Goal: Feedback & Contribution: Submit feedback/report problem

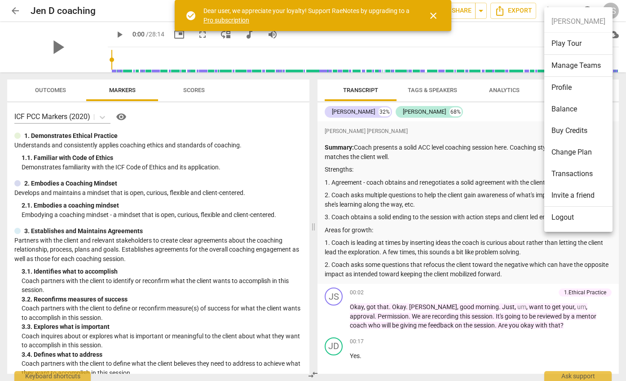
click at [567, 88] on li "Profile" at bounding box center [578, 88] width 68 height 22
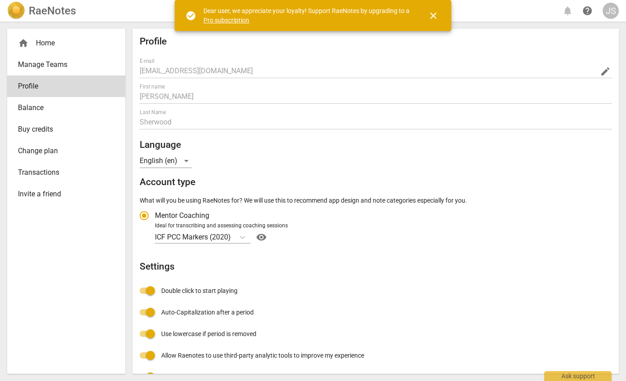
radio input "false"
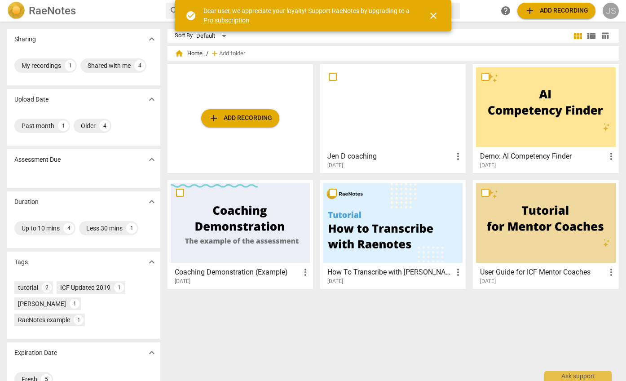
click at [607, 8] on div "JS" at bounding box center [610, 11] width 16 height 16
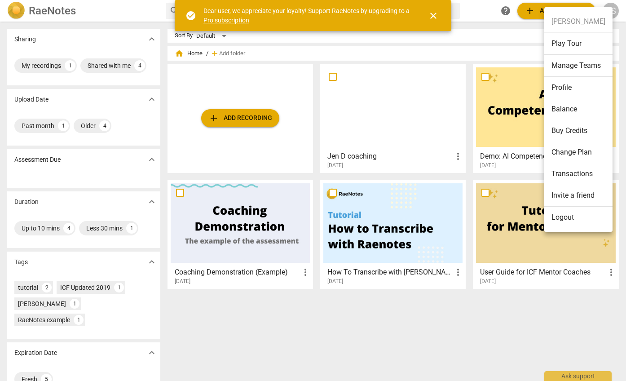
click at [561, 83] on li "Profile" at bounding box center [578, 88] width 68 height 22
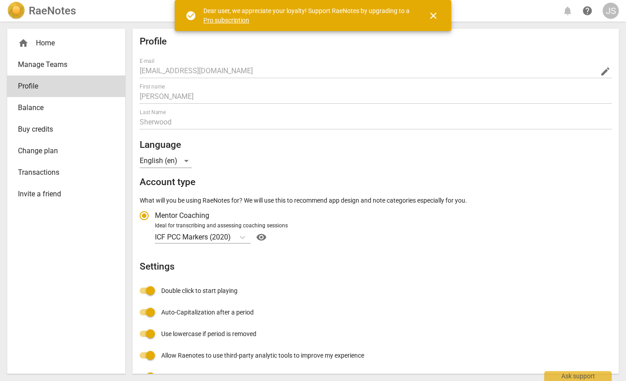
radio input "false"
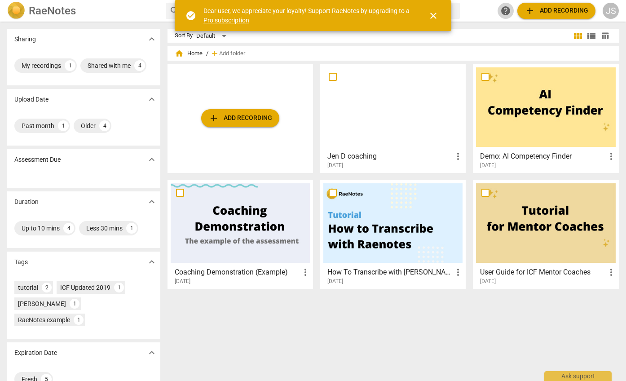
click at [508, 8] on span "help" at bounding box center [505, 10] width 11 height 11
click at [583, 374] on div "Ask support" at bounding box center [577, 373] width 67 height 14
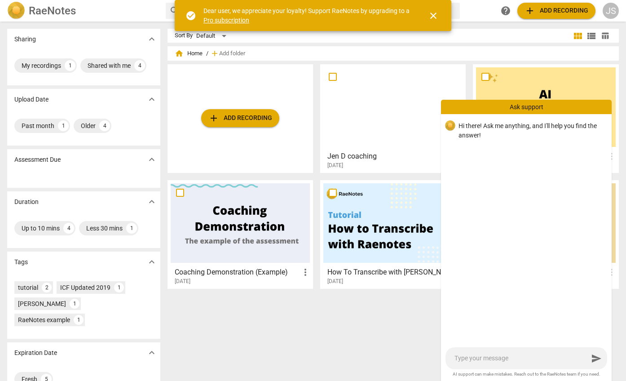
type textarea "I"
type textarea "I'"
type textarea "I'm"
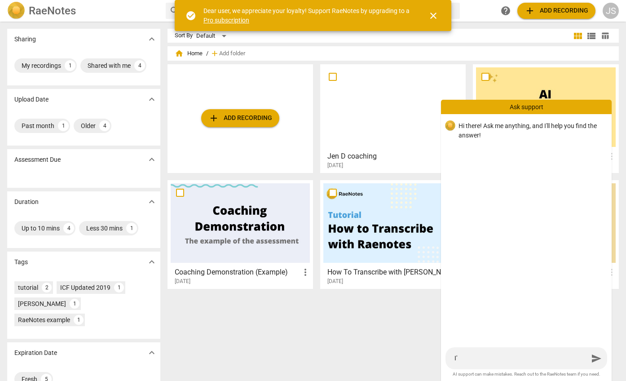
type textarea "I'm"
type textarea "I'm t"
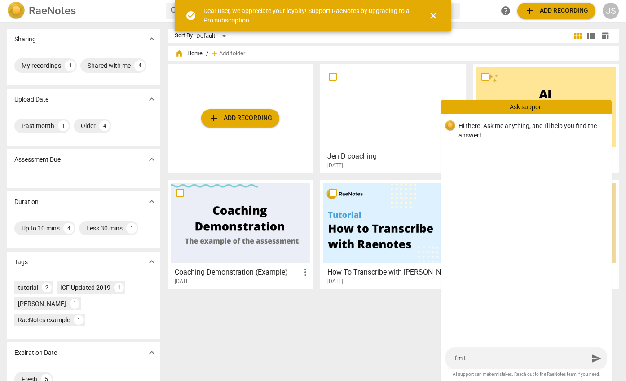
type textarea "I'm tr"
type textarea "I'm try"
type textarea "I'm tryi"
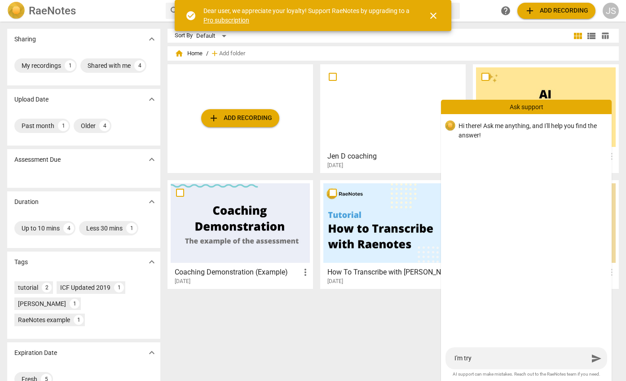
type textarea "I'm tryi"
type textarea "I'm tryin"
type textarea "I'm trying"
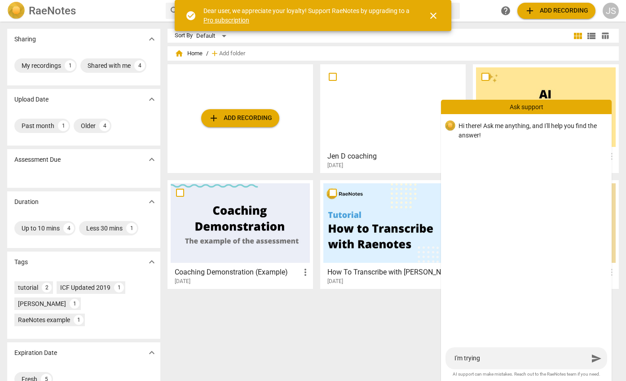
type textarea "I'm trying"
type textarea "I'm trying t"
type textarea "I'm trying to"
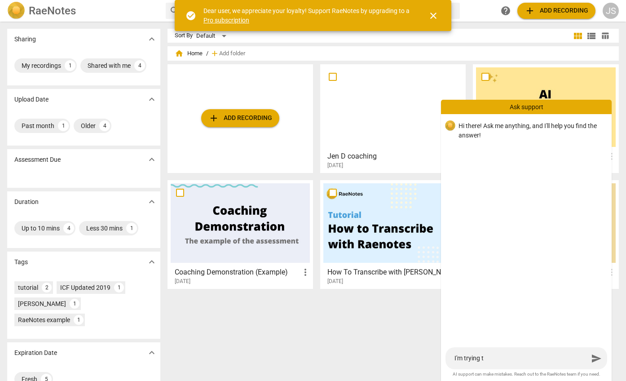
type textarea "I'm trying to"
type textarea "I'm trying to l"
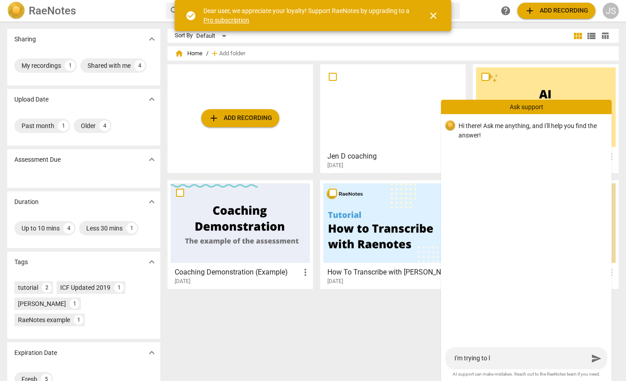
type textarea "I'm trying to lo"
type textarea "I'm trying to log"
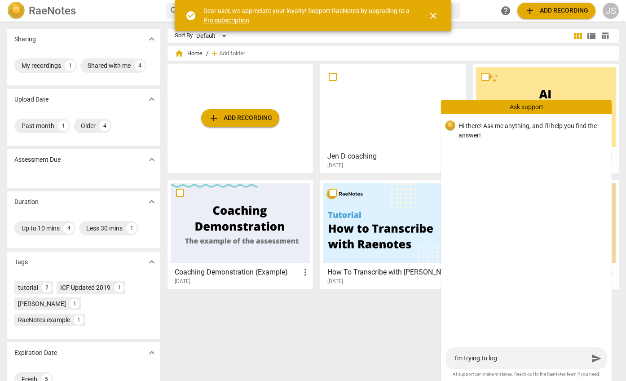
type textarea "I'm trying to log"
type textarea "I'm trying to log i"
type textarea "I'm trying to log in"
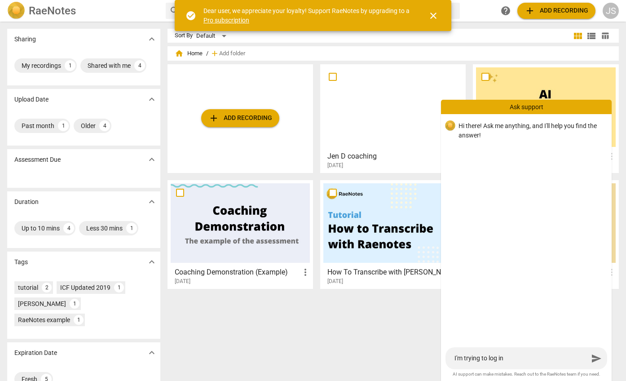
type textarea "I'm trying to log int"
type textarea "I'm trying to log into"
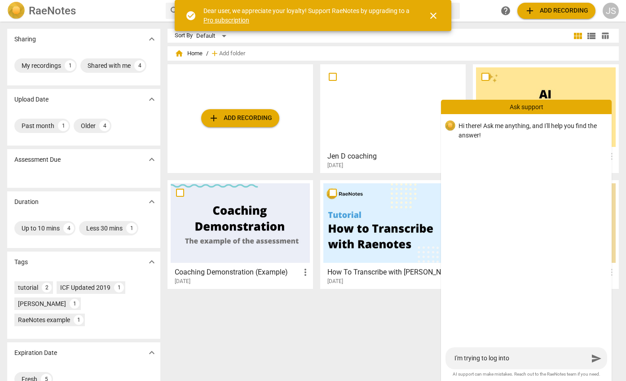
type textarea "I'm trying to log into"
type textarea "I'm trying to log into m"
type textarea "I'm trying to log into my"
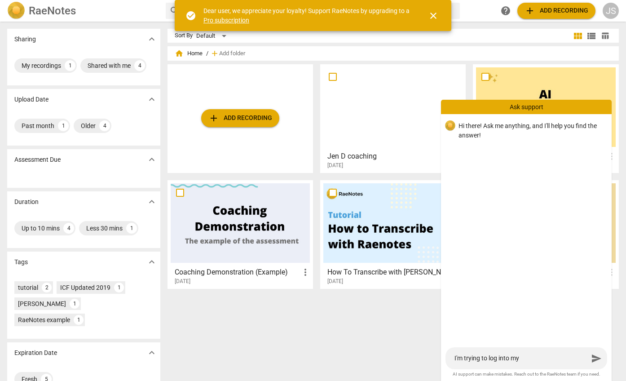
type textarea "I'm trying to log into my"
type textarea "I'm trying to log into my a"
type textarea "I'm trying to log into my ac"
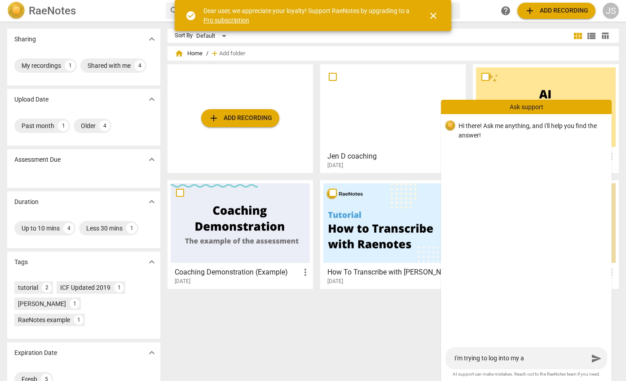
type textarea "I'm trying to log into my ac"
type textarea "I'm trying to log into my acc"
type textarea "I'm trying to log into my acco"
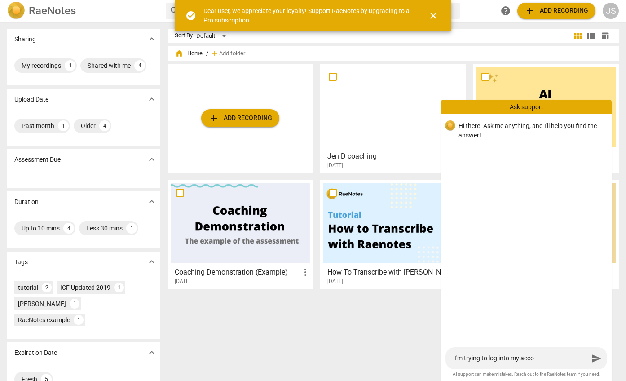
type textarea "I'm trying to log into my accou"
type textarea "I'm trying to log into my accoun"
type textarea "I'm trying to log into my account"
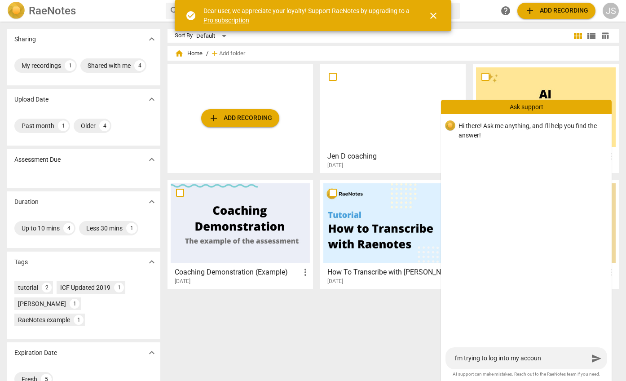
type textarea "I'm trying to log into my account"
type textarea "I'm trying to log into my account o"
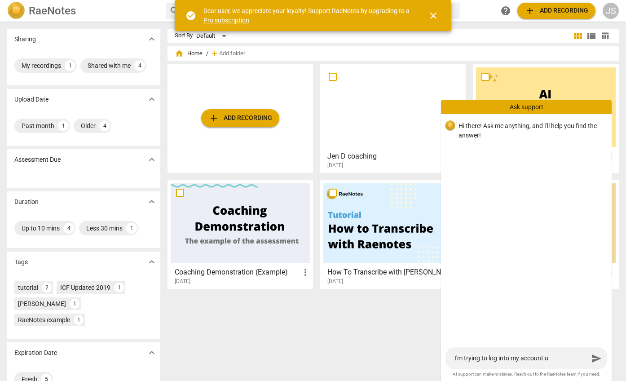
type textarea "I'm trying to log into my account on"
type textarea "I'm trying to log into my account on a"
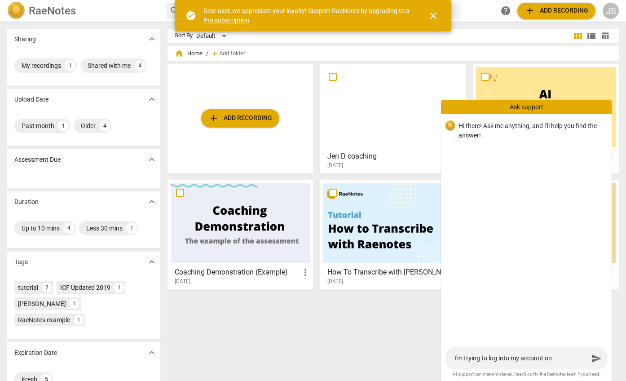
type textarea "I'm trying to log into my account on a"
type textarea "I'm trying to log into my account on an"
type textarea "I'm trying to log into my account on ano"
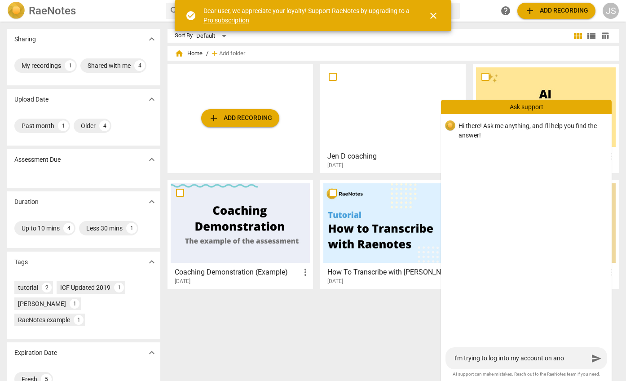
type textarea "I'm trying to log into my account on anot"
type textarea "I'm trying to log into my account on anoth"
type textarea "I'm trying to log into my account on anothe"
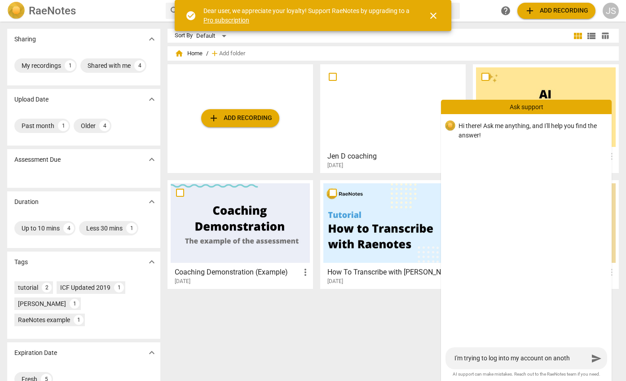
type textarea "I'm trying to log into my account on anothe"
type textarea "I'm trying to log into my account on another"
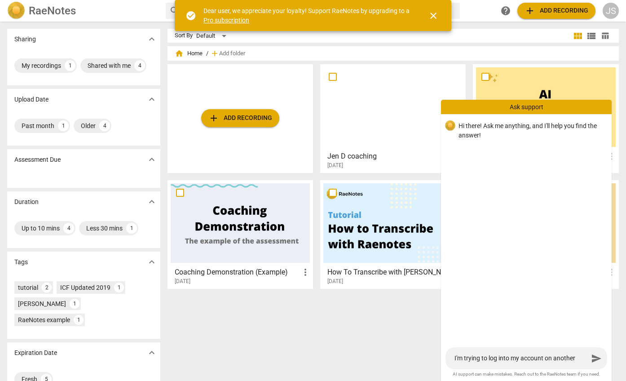
type textarea "I'm trying to log into my account on another c"
type textarea "I'm trying to log into my account on another co"
type textarea "I'm trying to log into my account on another com"
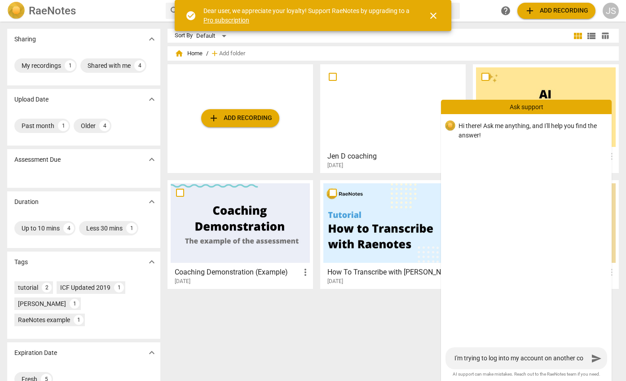
type textarea "I'm trying to log into my account on another com"
type textarea "I'm trying to log into my account on another comp"
type textarea "I'm trying to log into my account on another compu"
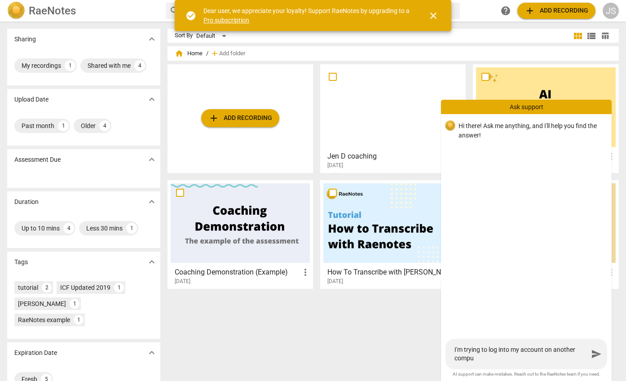
type textarea "I'm trying to log into my account on another comput"
type textarea "I'm trying to log into my account on another compute"
type textarea "I'm trying to log into my account on another computer"
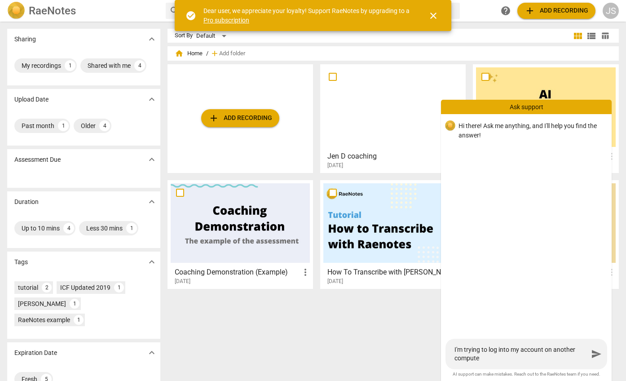
type textarea "I'm trying to log into my account on another computer"
type textarea "I'm trying to log into my account on another computer a"
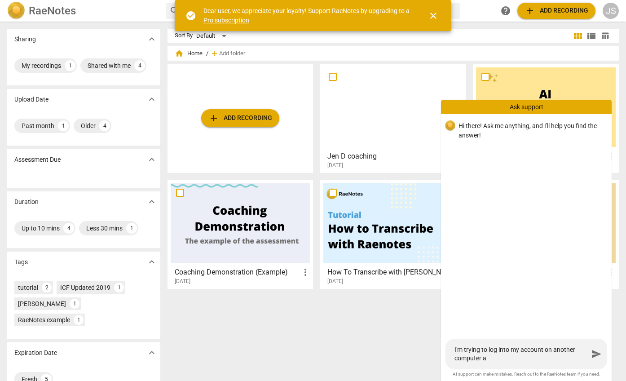
type textarea "I'm trying to log into my account on another computer ad"
type textarea "I'm trying to log into my account on another computer a"
type textarea "I'm trying to log into my account on another computer an"
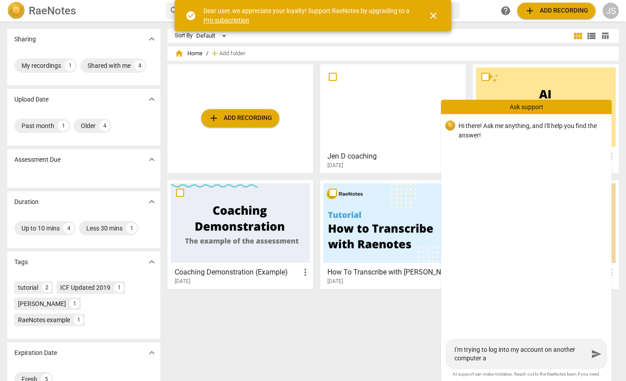
type textarea "I'm trying to log into my account on another computer an"
type textarea "I'm trying to log into my account on another computer and"
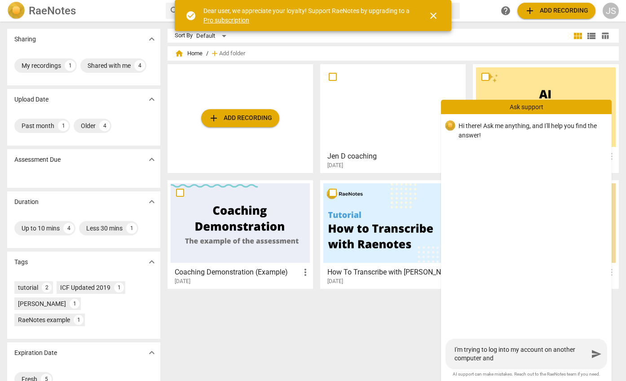
type textarea "I'm trying to log into my account on another computer and c"
type textarea "I'm trying to log into my account on another computer and ca"
type textarea "I'm trying to log into my account on another computer and can"
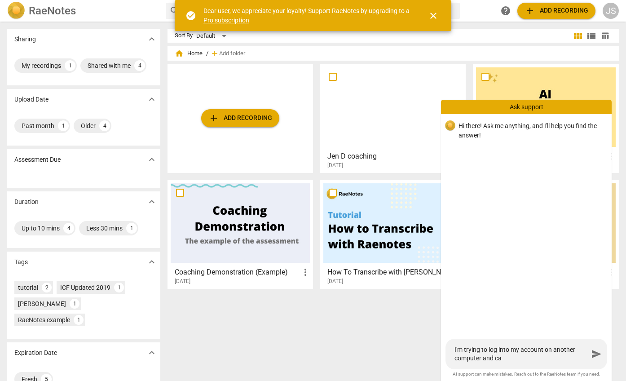
type textarea "I'm trying to log into my account on another computer and can"
type textarea "I'm trying to log into my account on another computer and can'"
type textarea "I'm trying to log into my account on another computer and can't"
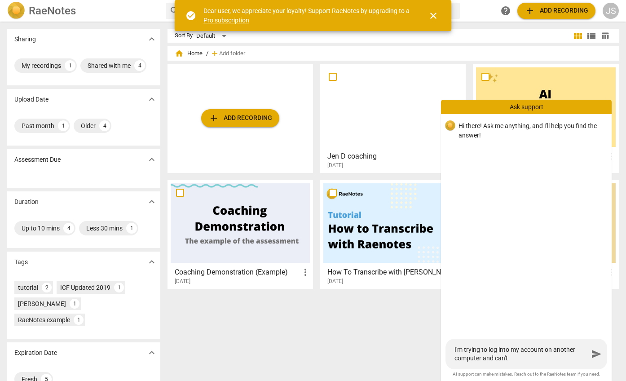
type textarea "I'm trying to log into my account on another computer and can't"
type textarea "I'm trying to log into my account on another computer and can't r"
type textarea "I'm trying to log into my account on another computer and can't re"
type textarea "I'm trying to log into my account on another computer and can't rem"
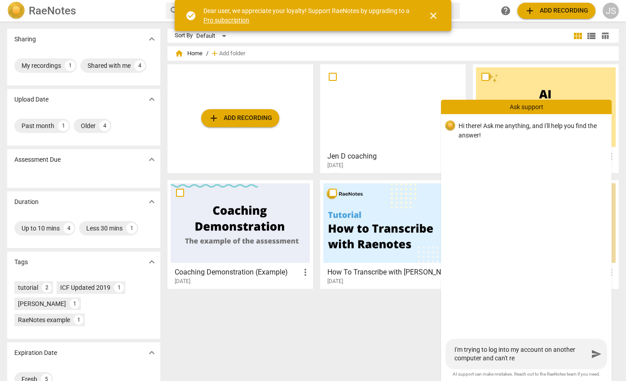
type textarea "I'm trying to log into my account on another computer and can't rem"
type textarea "I'm trying to log into my account on another computer and can't reme"
type textarea "I'm trying to log into my account on another computer and can't remem"
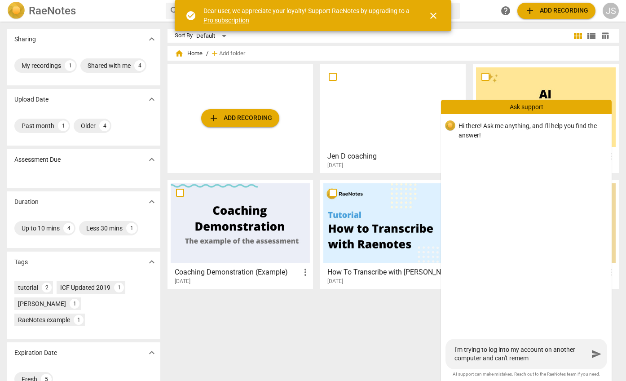
type textarea "I'm trying to log into my account on another computer and can't rememb"
type textarea "I'm trying to log into my account on another computer and can't remembe"
type textarea "I'm trying to log into my account on another computer and can't remember"
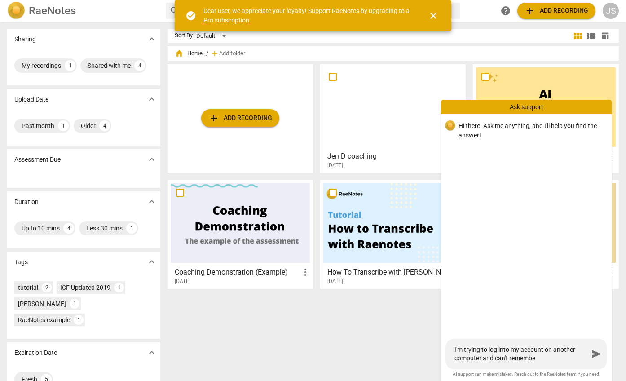
type textarea "I'm trying to log into my account on another computer and can't remember"
type textarea "I'm trying to log into my account on another computer and can't remember m"
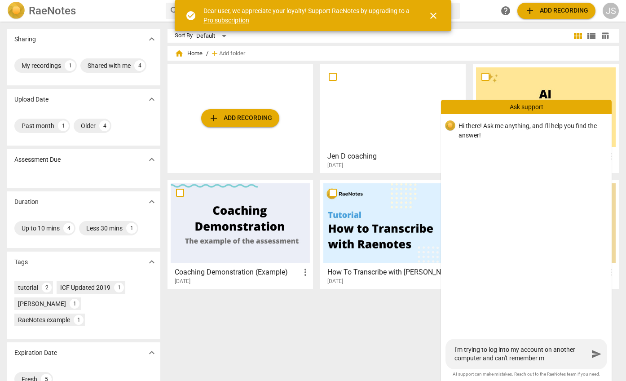
type textarea "I'm trying to log into my account on another computer and can't remember my"
type textarea "I'm trying to log into my account on another computer and can't remember my p"
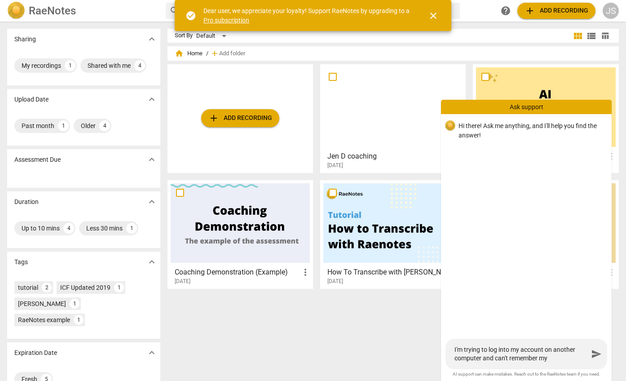
type textarea "I'm trying to log into my account on another computer and can't remember my p"
type textarea "I'm trying to log into my account on another computer and can't remember my pa"
type textarea "I'm trying to log into my account on another computer and can't remember my pas"
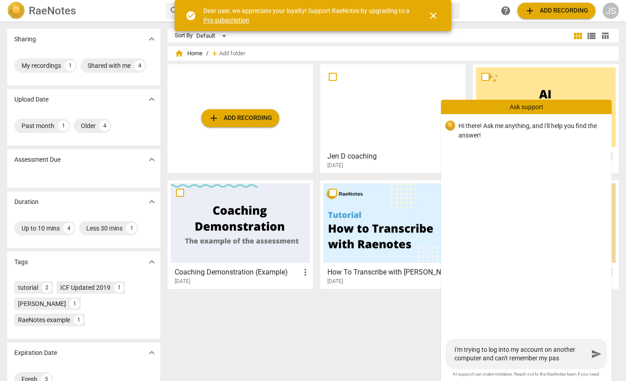
type textarea "I'm trying to log into my account on another computer and can't remember my pass"
type textarea "I'm trying to log into my account on another computer and can't remember my pas…"
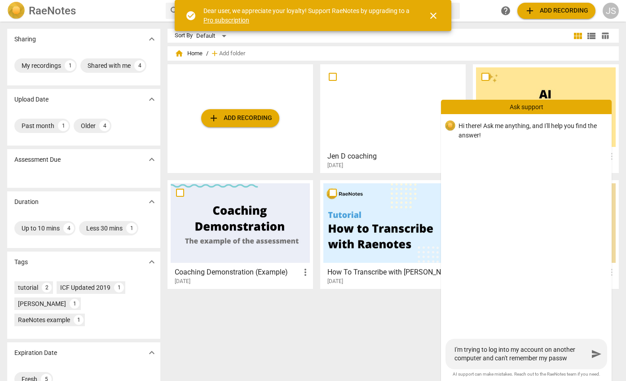
type textarea "I'm trying to log into my account on another computer and can't remember my pas…"
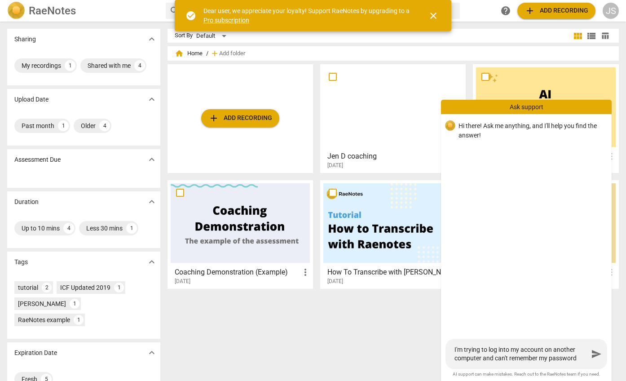
type textarea "I'm trying to log into my account on another computer and can't remember my pas…"
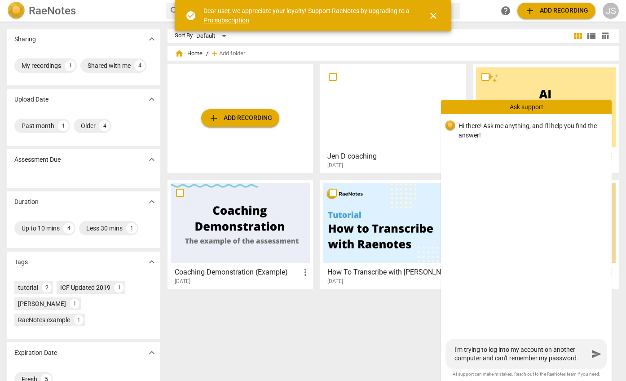
type textarea "I'm trying to log into my account on another computer and can't remember my pas…"
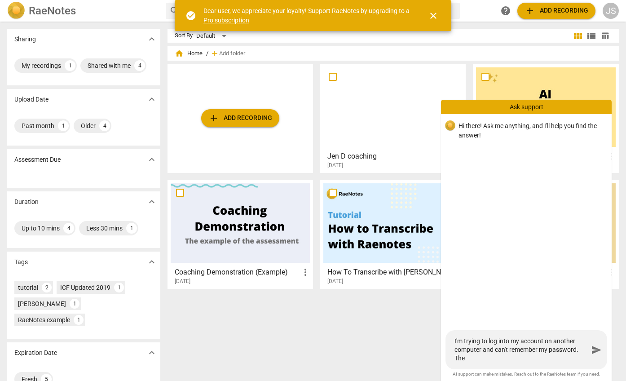
type textarea "I'm trying to log into my account on another computer and can't remember my pas…"
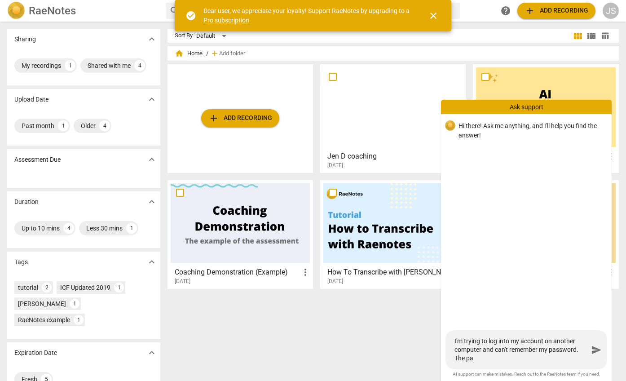
type textarea "I'm trying to log into my account on another computer and can't remember my pas…"
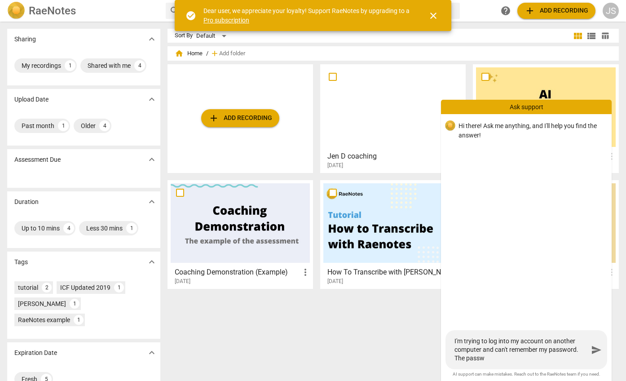
type textarea "I'm trying to log into my account on another computer and can't remember my pas…"
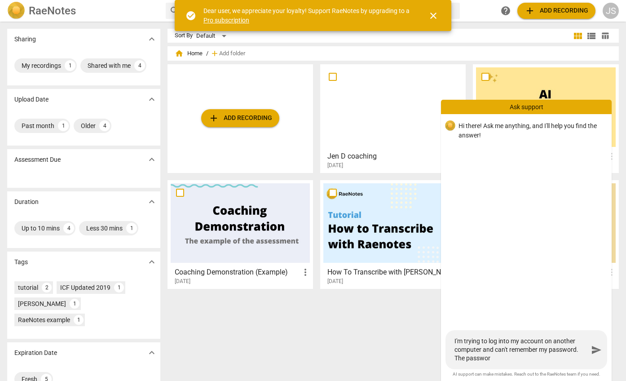
type textarea "I'm trying to log into my account on another computer and can't remember my pas…"
